Goal: Task Accomplishment & Management: Manage account settings

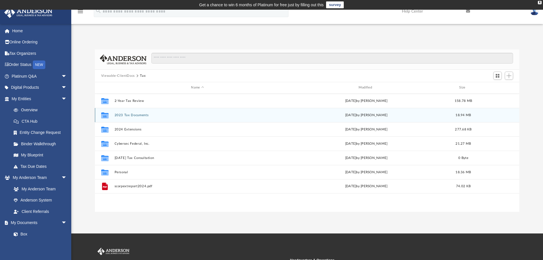
scroll to position [125, 420]
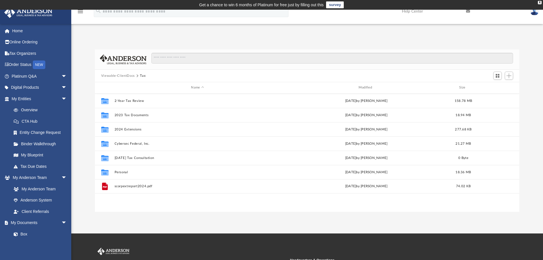
click at [128, 74] on button "Viewable-ClientDocs" at bounding box center [118, 75] width 34 height 5
click at [116, 72] on div "Viewable-ClientDocs Tax" at bounding box center [307, 76] width 425 height 13
click at [117, 75] on button "Viewable-ClientDocs" at bounding box center [118, 75] width 34 height 5
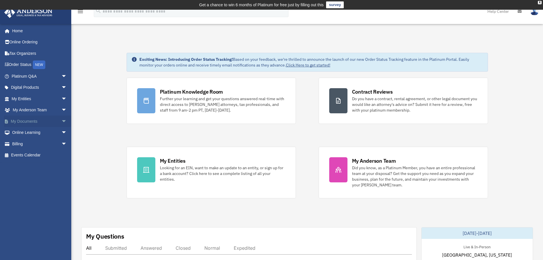
click at [44, 122] on link "My Documents arrow_drop_down" at bounding box center [40, 120] width 72 height 11
click at [61, 121] on span "arrow_drop_down" at bounding box center [66, 121] width 11 height 12
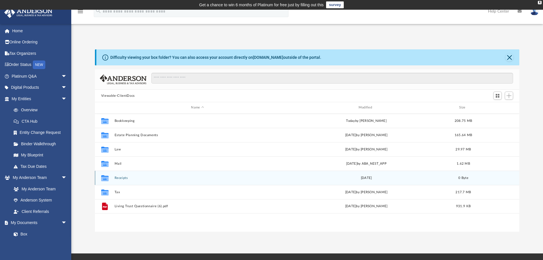
scroll to position [125, 420]
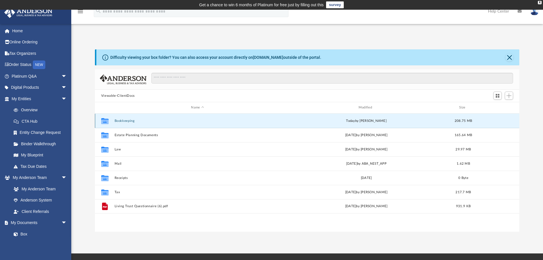
click at [127, 121] on button "Bookkeeping" at bounding box center [197, 121] width 166 height 4
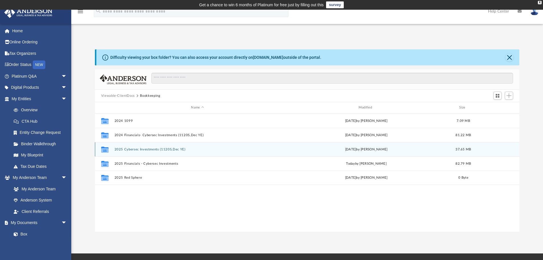
click at [148, 150] on button "2025 Cybersec Investments (1120S,Dec YE)" at bounding box center [197, 149] width 166 height 4
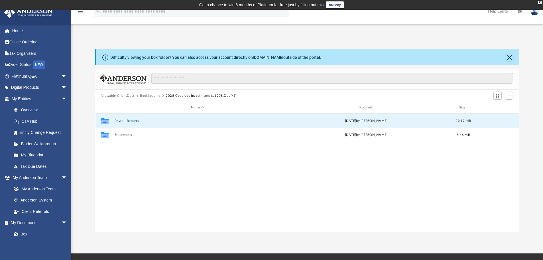
click at [131, 120] on button "Payroll Reports" at bounding box center [197, 121] width 166 height 4
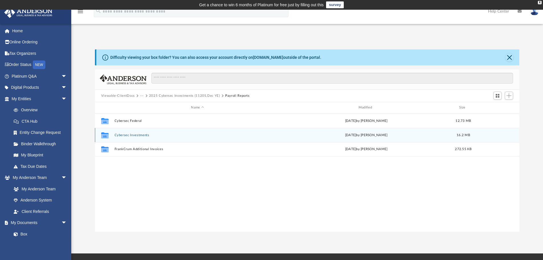
click at [135, 135] on button "Cybersec Investments" at bounding box center [197, 135] width 166 height 4
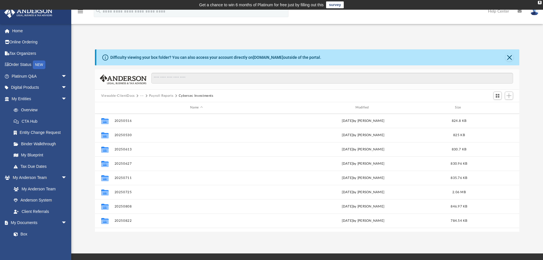
scroll to position [167, 0]
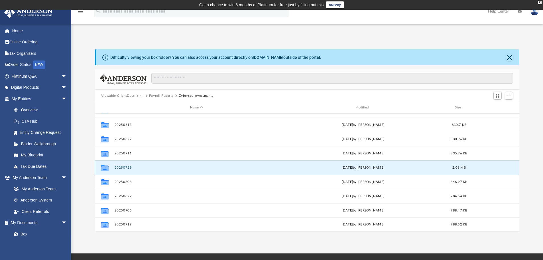
click at [127, 166] on button "20250725" at bounding box center [196, 168] width 164 height 4
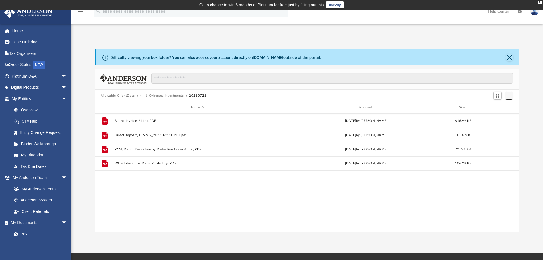
click at [507, 95] on span "Add" at bounding box center [508, 95] width 5 height 5
click at [496, 108] on li "Upload" at bounding box center [501, 107] width 18 height 6
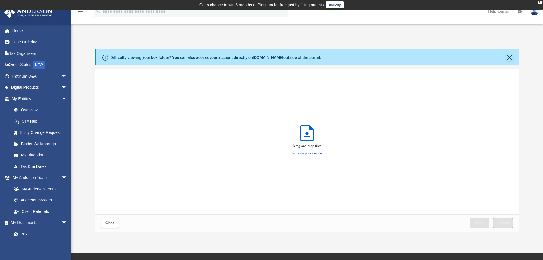
scroll to position [140, 420]
click at [501, 223] on span "Upload" at bounding box center [503, 222] width 12 height 3
click at [105, 222] on button "Close" at bounding box center [110, 223] width 18 height 10
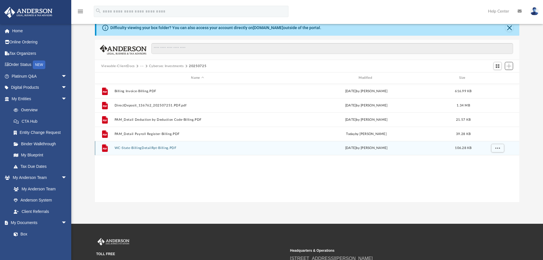
scroll to position [0, 0]
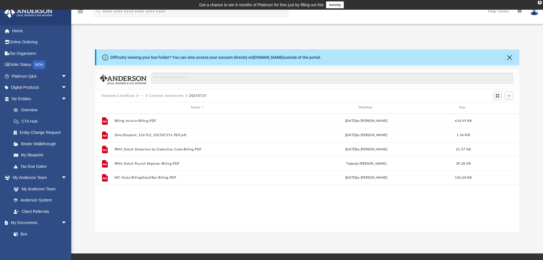
click at [156, 95] on button "Cybersec Investments" at bounding box center [166, 95] width 35 height 5
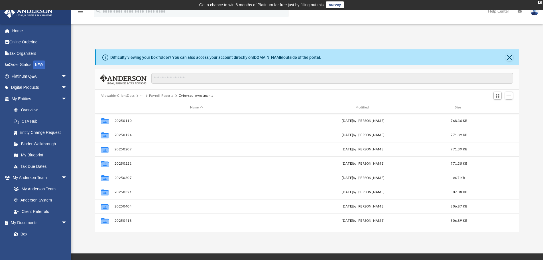
click at [158, 96] on button "Payroll Reports" at bounding box center [161, 95] width 25 height 5
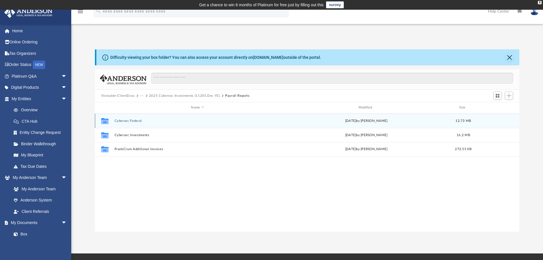
click at [133, 123] on button "Cybersec Federal" at bounding box center [197, 121] width 166 height 4
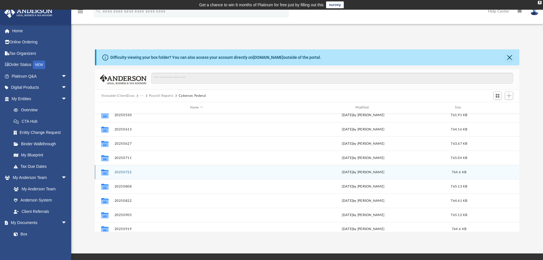
scroll to position [153, 0]
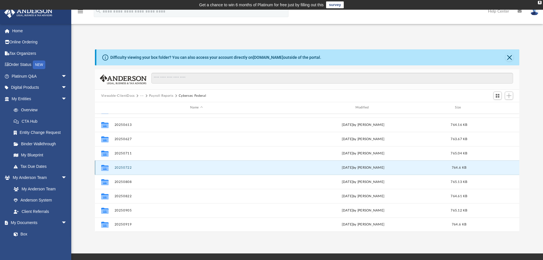
click at [127, 166] on button "20250722" at bounding box center [196, 168] width 164 height 4
